Goal: Information Seeking & Learning: Learn about a topic

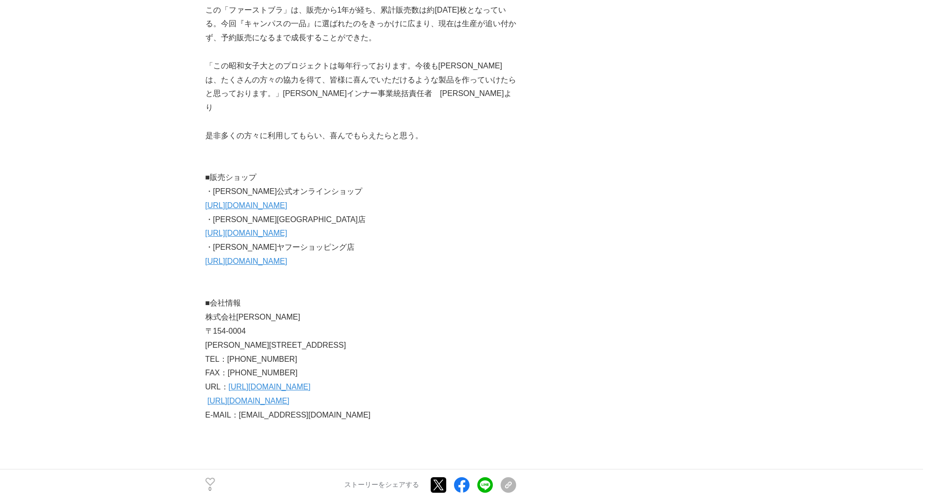
scroll to position [3980, 0]
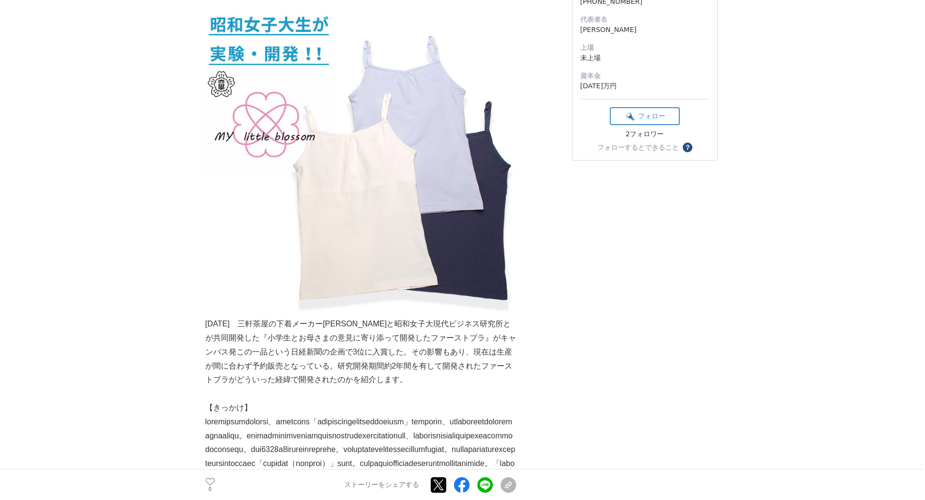
scroll to position [49, 0]
